Goal: Navigation & Orientation: Find specific page/section

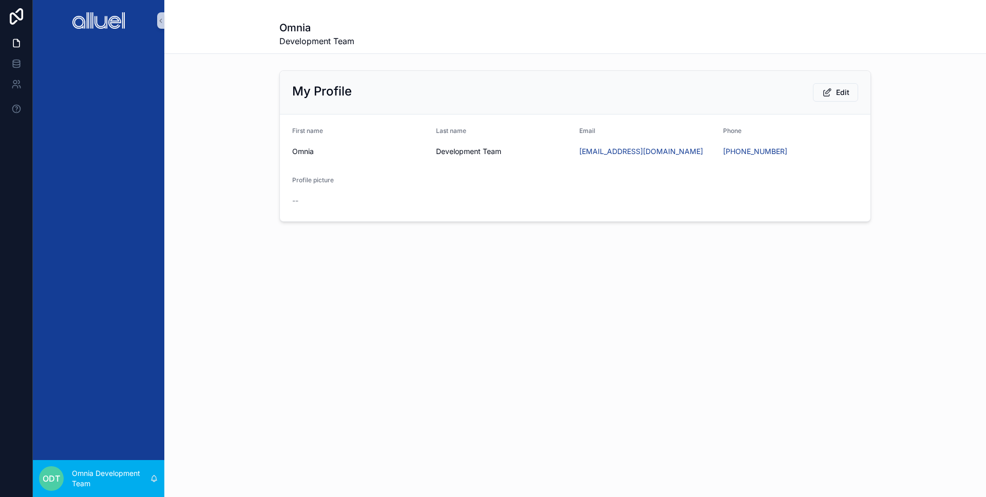
click at [461, 275] on div "Omnia Development Team My Profile Edit First name Omnia Last name Development T…" at bounding box center [574, 146] width 821 height 292
click at [501, 197] on form "First name Omnia Last name Development Team Email dev@omniahq.com Phone +1 212-…" at bounding box center [575, 167] width 590 height 107
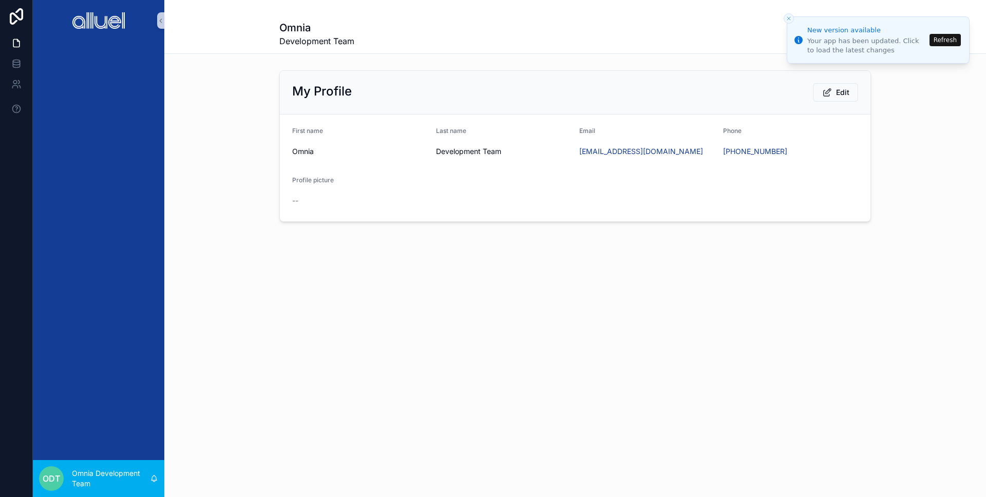
click at [934, 38] on button "Refresh" at bounding box center [944, 40] width 31 height 12
click at [948, 45] on button "Refresh" at bounding box center [944, 40] width 31 height 12
click at [956, 41] on button "Refresh" at bounding box center [944, 40] width 31 height 12
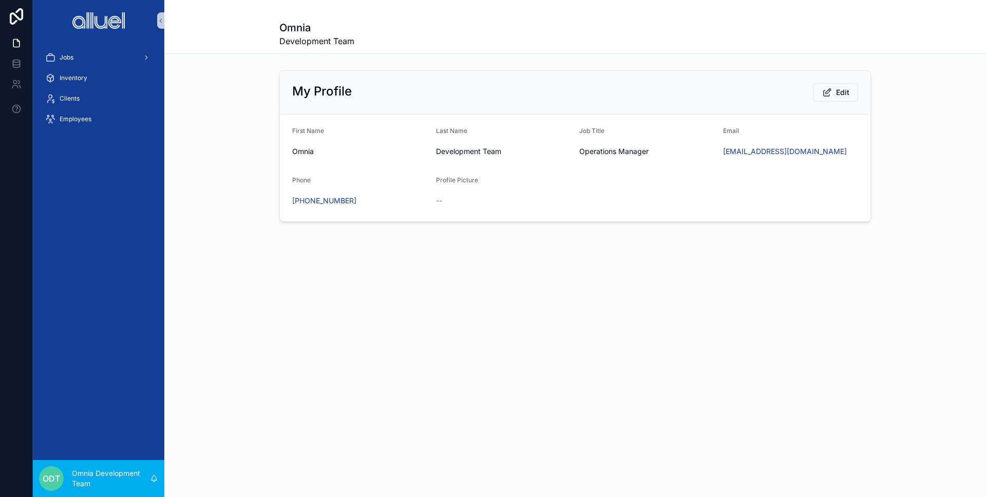
click at [228, 163] on div "My Profile Edit First Name [PERSON_NAME] Last Name Development Team Job Title O…" at bounding box center [574, 146] width 821 height 160
click at [107, 59] on div "Jobs" at bounding box center [98, 57] width 107 height 16
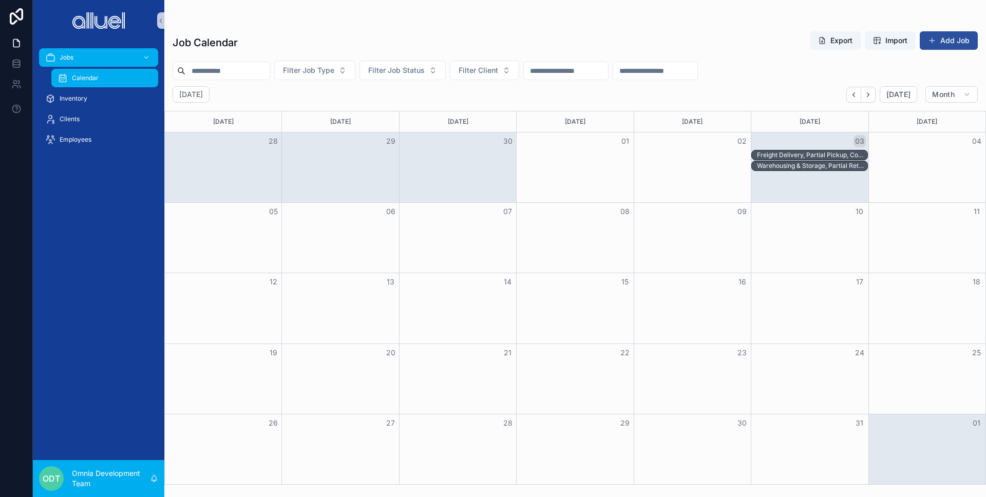
click at [958, 44] on button "Add Job" at bounding box center [948, 40] width 58 height 18
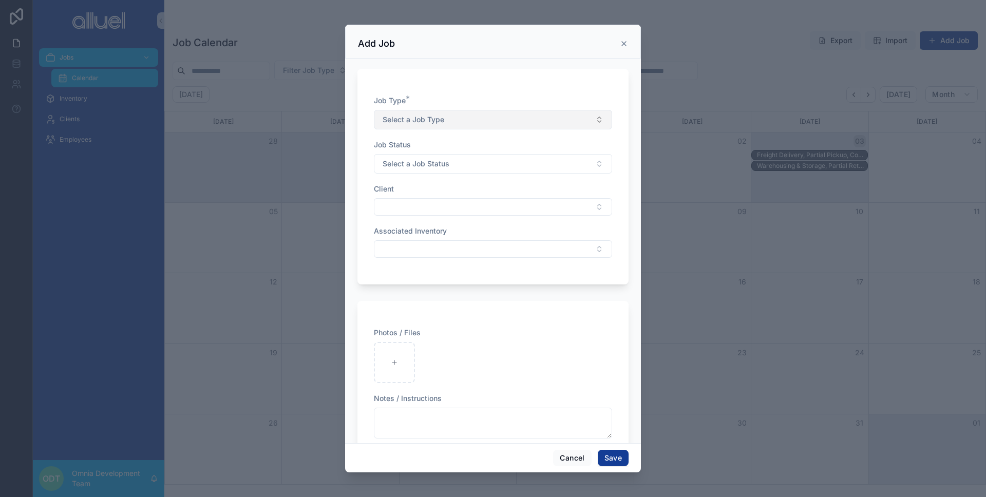
click at [557, 111] on button "Select a Job Type" at bounding box center [493, 120] width 238 height 20
click at [573, 91] on div "Job Type * Select a Job Type Job Status Select a Job Status Client Associated I…" at bounding box center [492, 177] width 271 height 216
click at [736, 128] on div "scrollable content" at bounding box center [493, 248] width 986 height 497
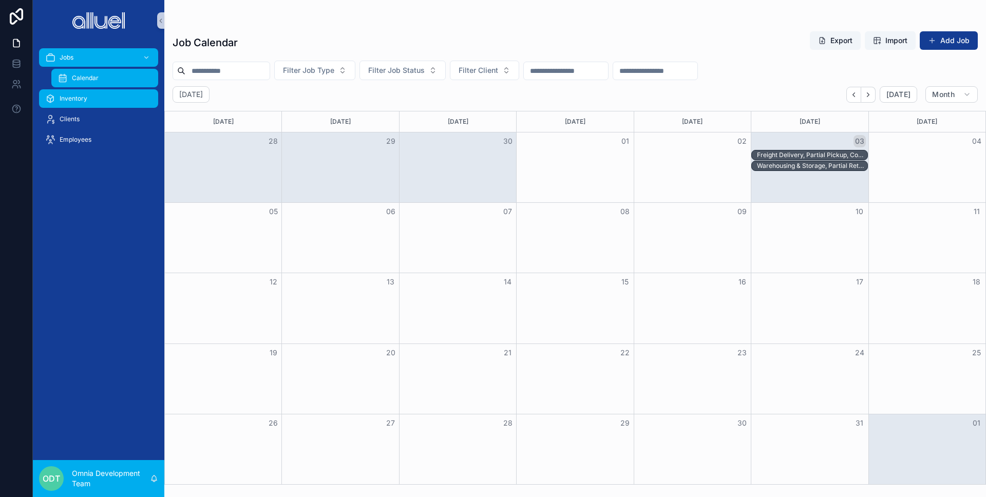
click at [101, 98] on div "Inventory" at bounding box center [98, 98] width 107 height 16
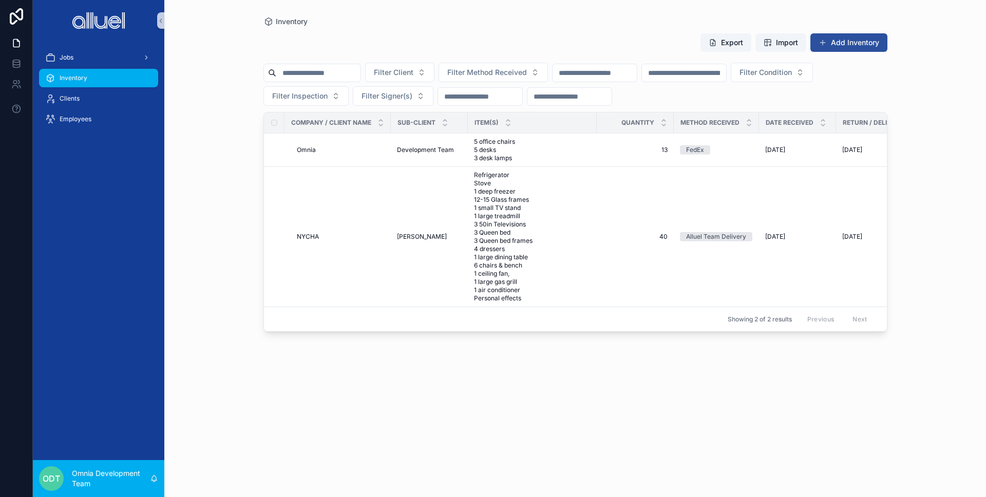
click at [845, 46] on button "Add Inventory" at bounding box center [848, 42] width 77 height 18
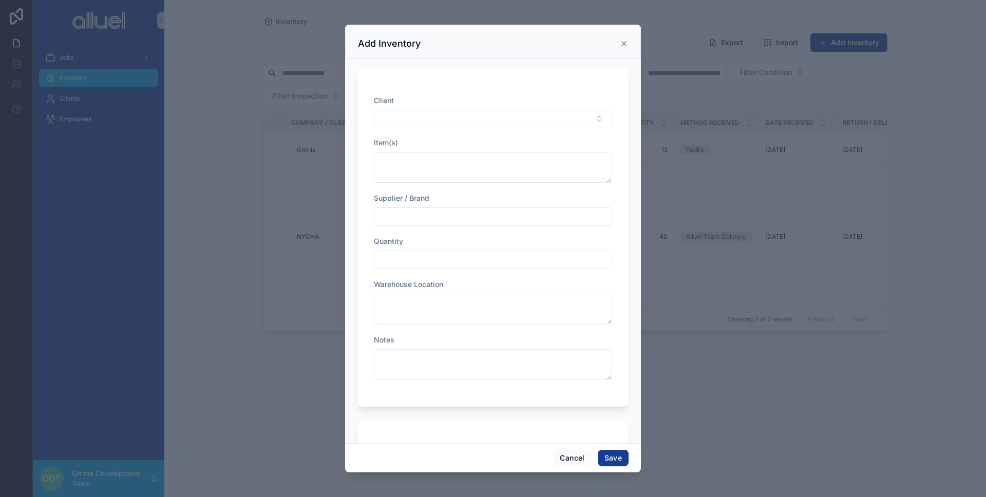
click at [844, 224] on div "scrollable content" at bounding box center [493, 248] width 986 height 497
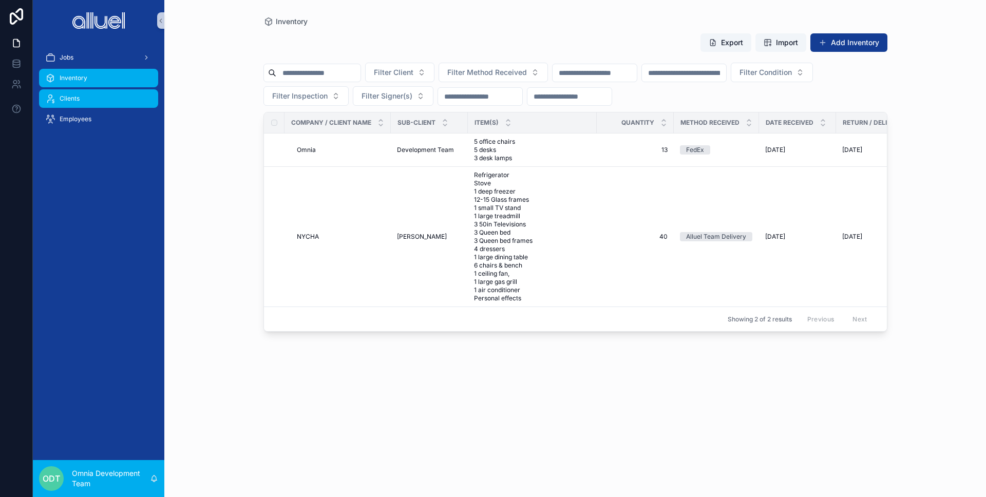
click at [63, 101] on span "Clients" at bounding box center [70, 98] width 20 height 8
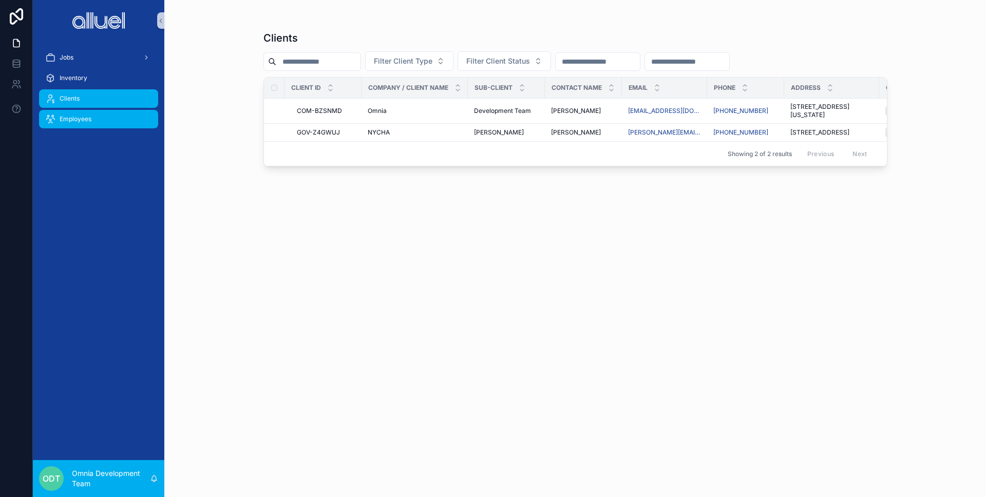
click at [88, 121] on span "Employees" at bounding box center [76, 119] width 32 height 8
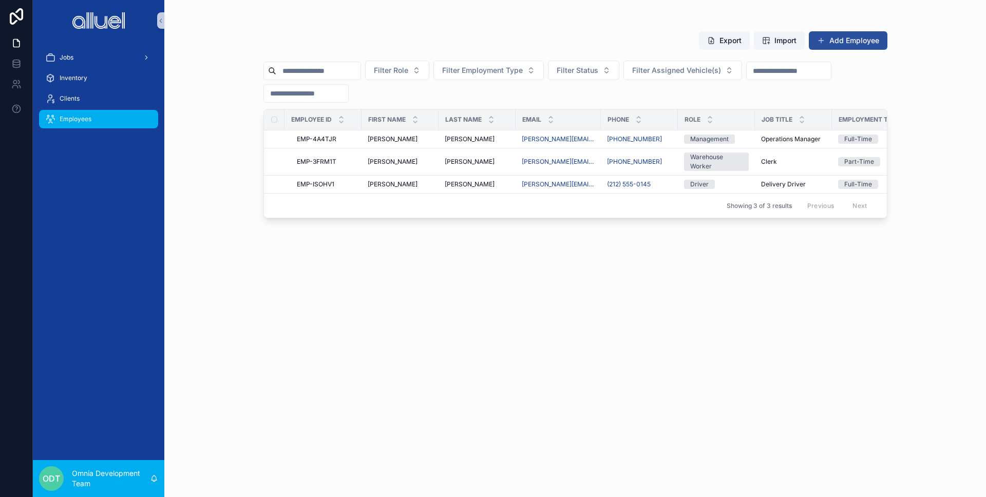
click at [837, 34] on button "Add Employee" at bounding box center [848, 40] width 79 height 18
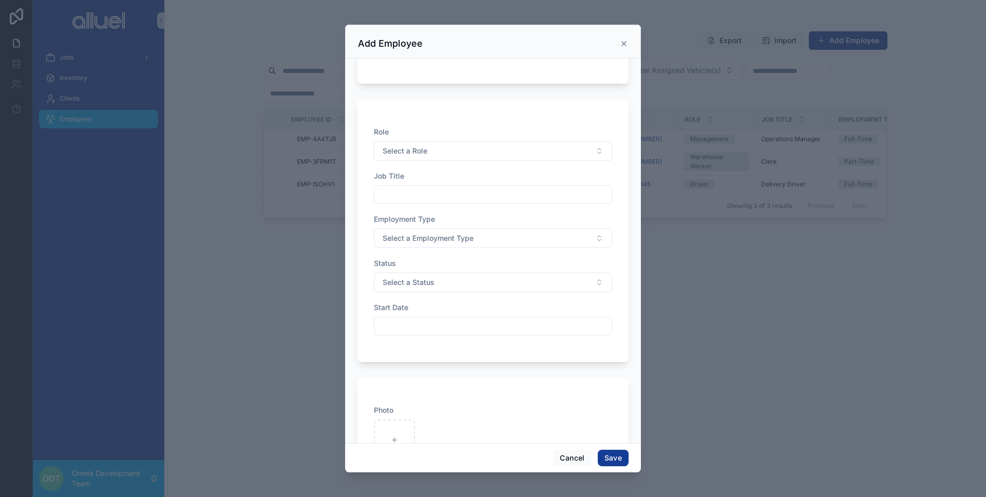
scroll to position [319, 0]
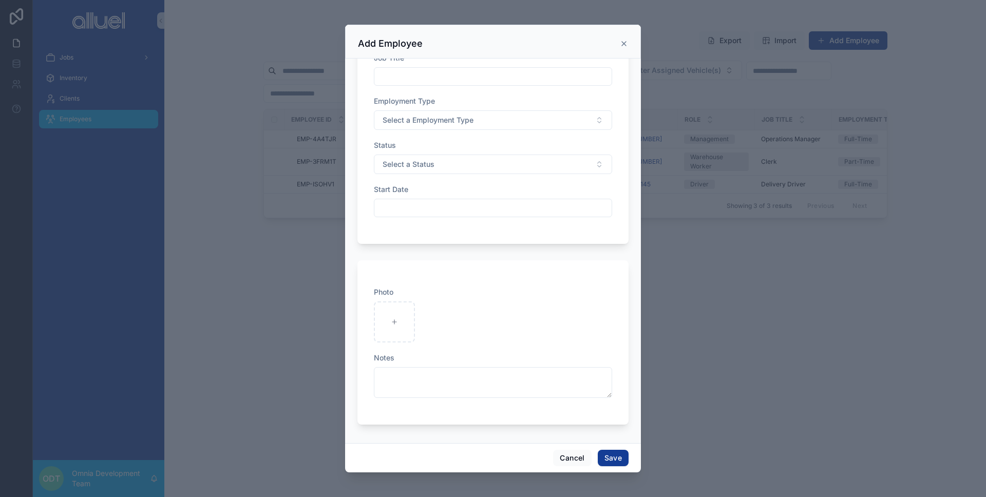
click at [229, 167] on div "scrollable content" at bounding box center [493, 248] width 986 height 497
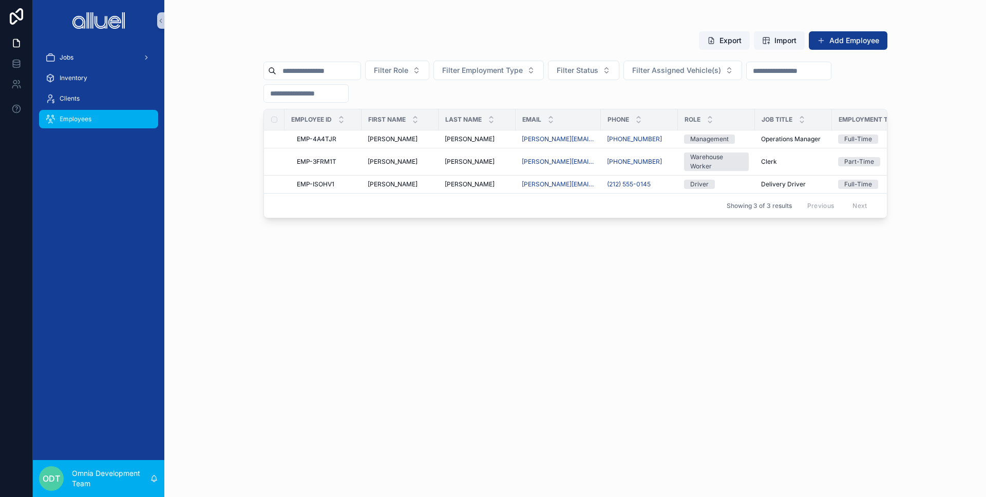
click at [69, 214] on div "Jobs Inventory Clients Employees" at bounding box center [98, 250] width 131 height 419
click at [78, 97] on span "Clients" at bounding box center [70, 98] width 20 height 8
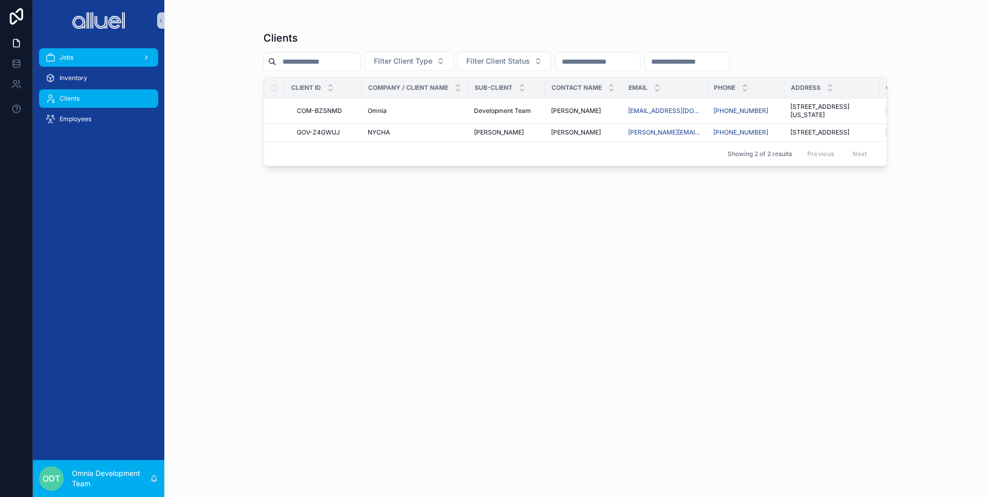
click at [93, 56] on div "Jobs" at bounding box center [98, 57] width 107 height 16
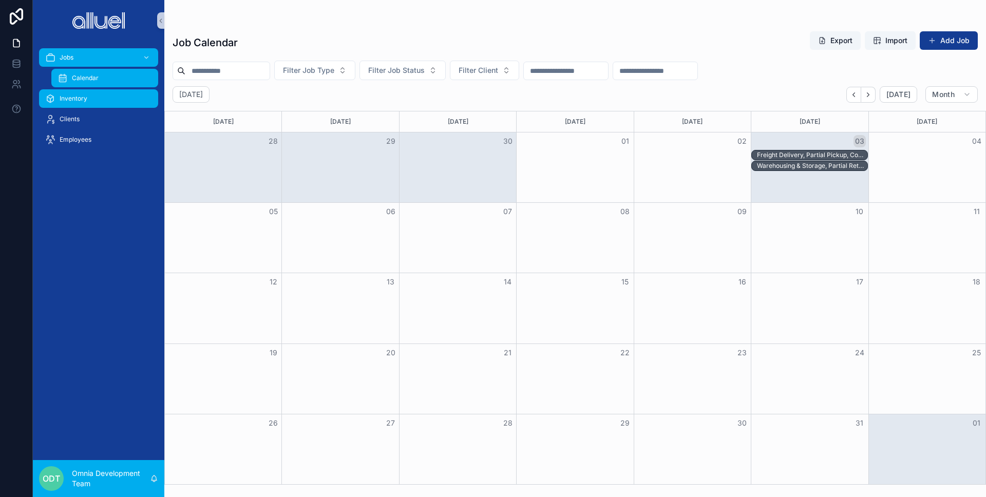
click at [79, 98] on span "Inventory" at bounding box center [74, 98] width 28 height 8
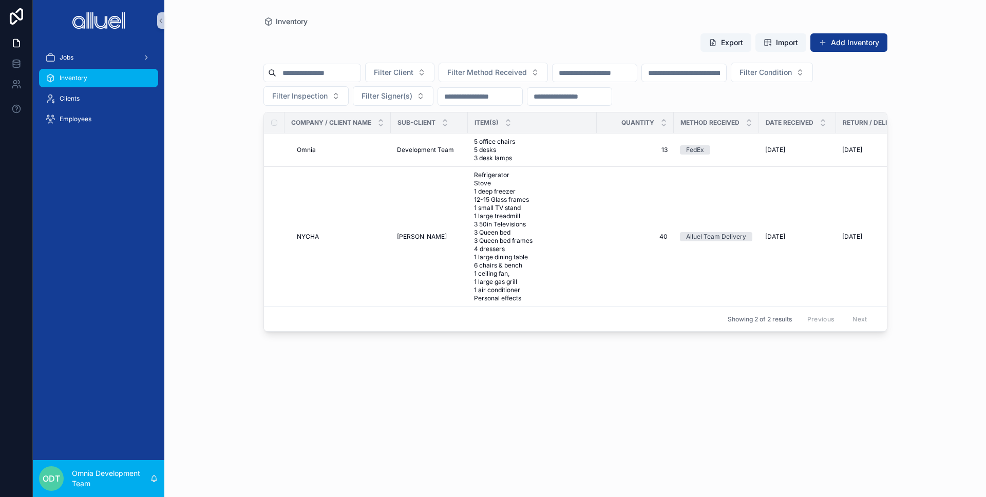
click at [61, 173] on div "Jobs Inventory Clients Employees" at bounding box center [98, 250] width 131 height 419
click at [95, 98] on div "Clients" at bounding box center [98, 98] width 107 height 16
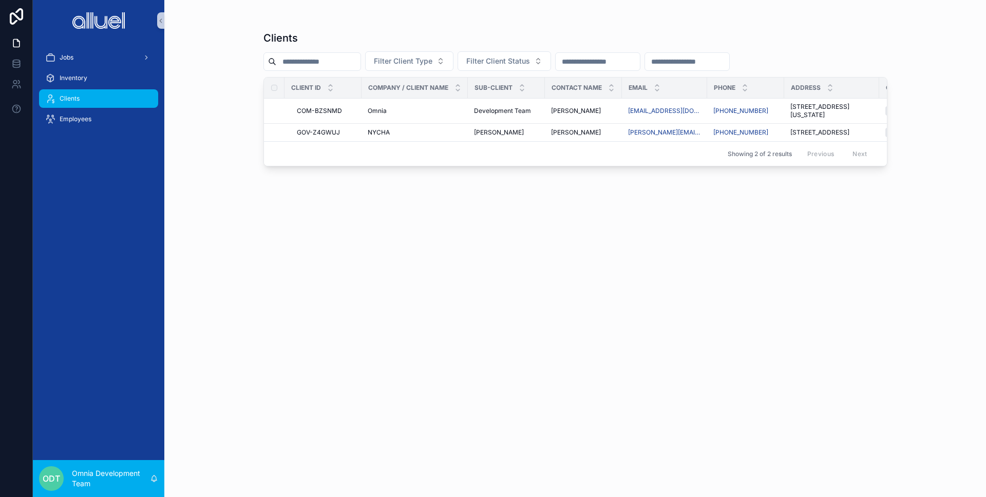
click at [320, 228] on div "Clients Filter Client Type Filter Client Status Client ID Company / Client Name…" at bounding box center [575, 255] width 624 height 460
click at [152, 52] on link "Jobs" at bounding box center [98, 57] width 119 height 18
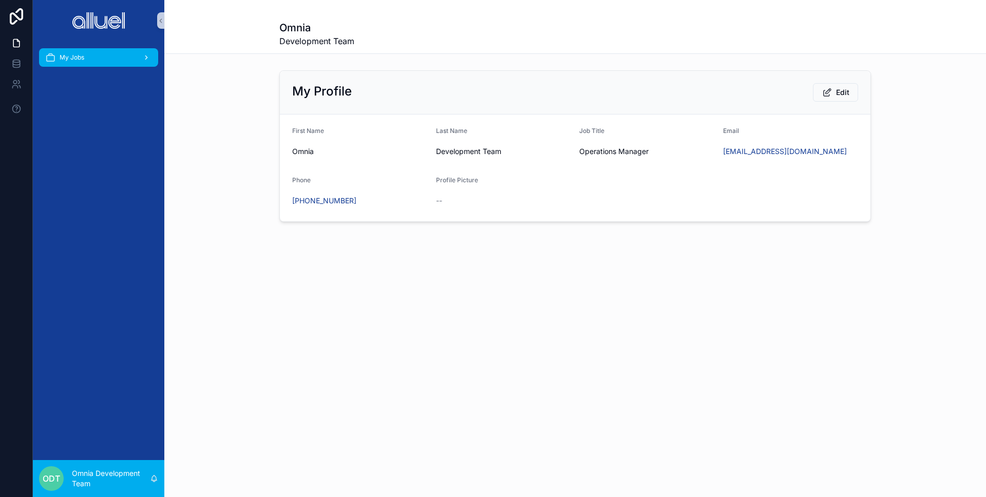
click at [144, 56] on icon "scrollable content" at bounding box center [146, 57] width 7 height 7
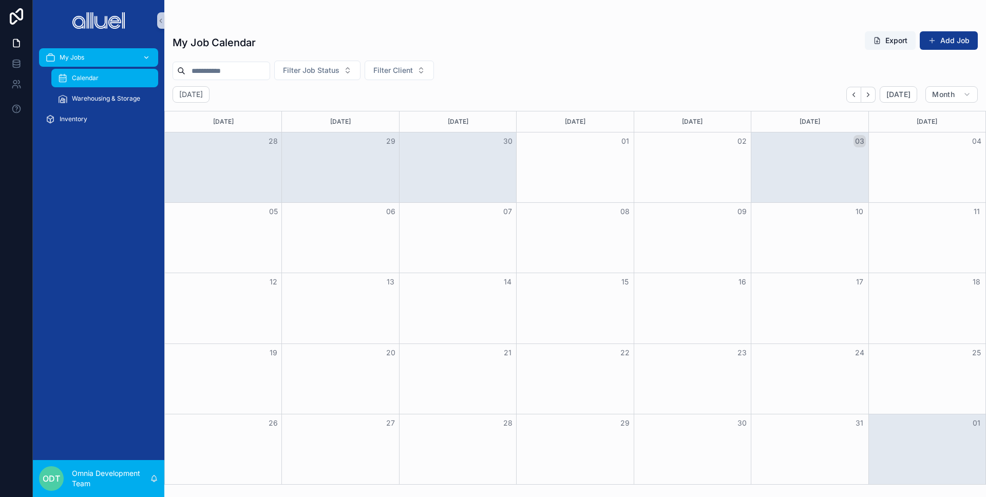
click at [531, 49] on div "My Job Calendar Export Add Job" at bounding box center [574, 43] width 805 height 24
click at [81, 175] on div "My Jobs Calendar Warehousing & Storage Inventory" at bounding box center [98, 250] width 131 height 419
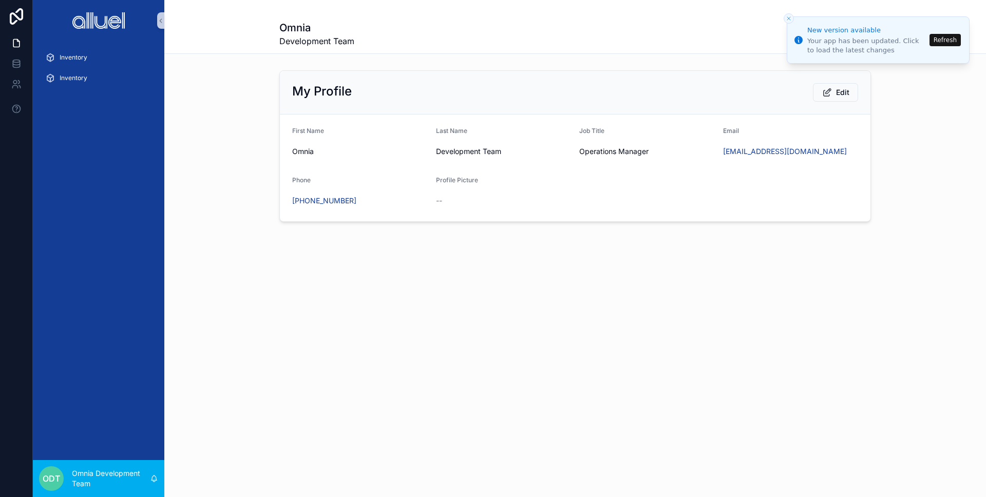
click at [945, 40] on button "Refresh" at bounding box center [944, 40] width 31 height 12
